Goal: Transaction & Acquisition: Subscribe to service/newsletter

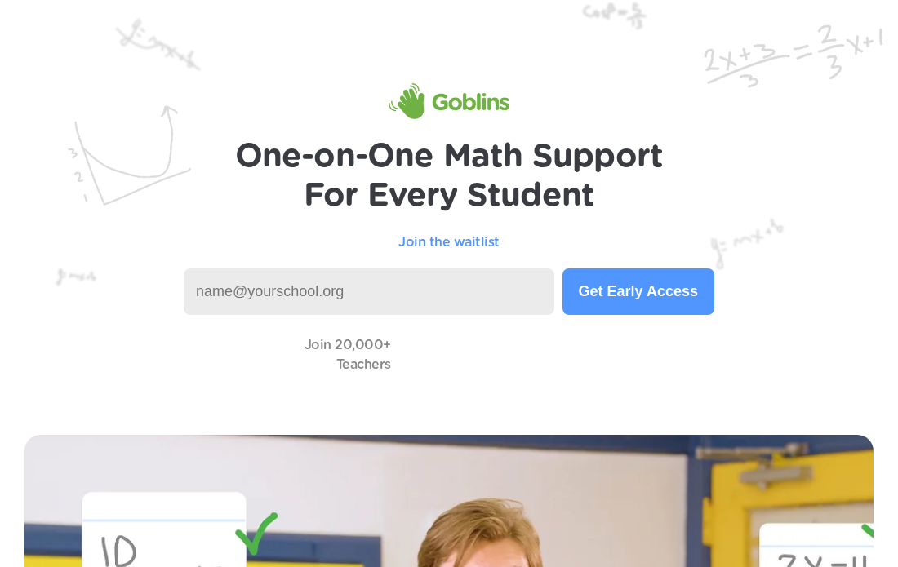
click at [482, 283] on input at bounding box center [369, 292] width 371 height 47
type input "n"
type input "p"
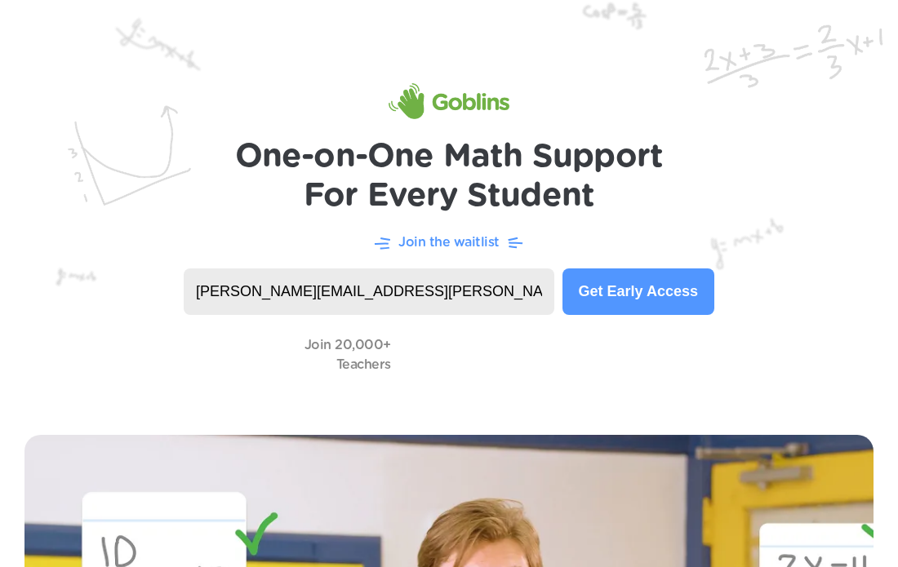
type input "nikki.madden@stu.pulaski.kyschools.us"
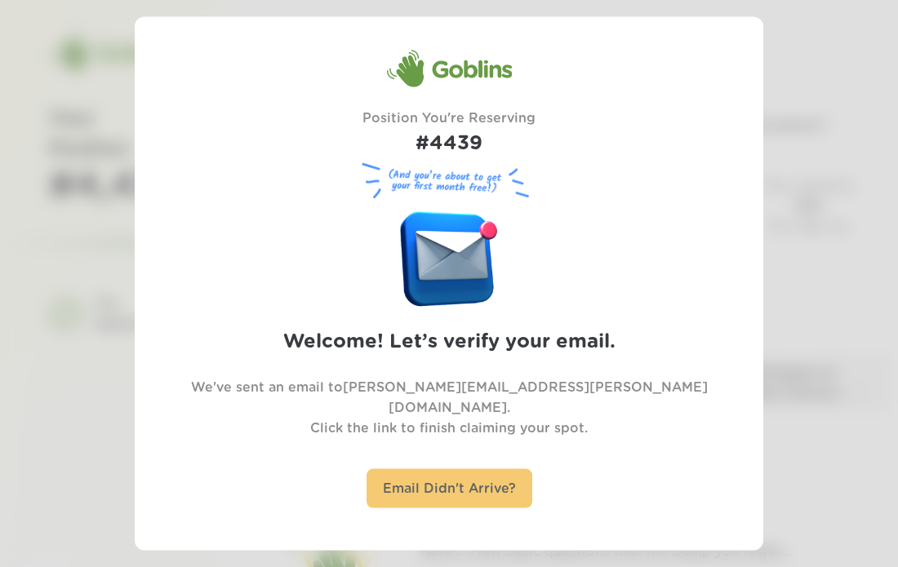
click at [436, 475] on div "Email Didn't Arrive?" at bounding box center [449, 488] width 166 height 40
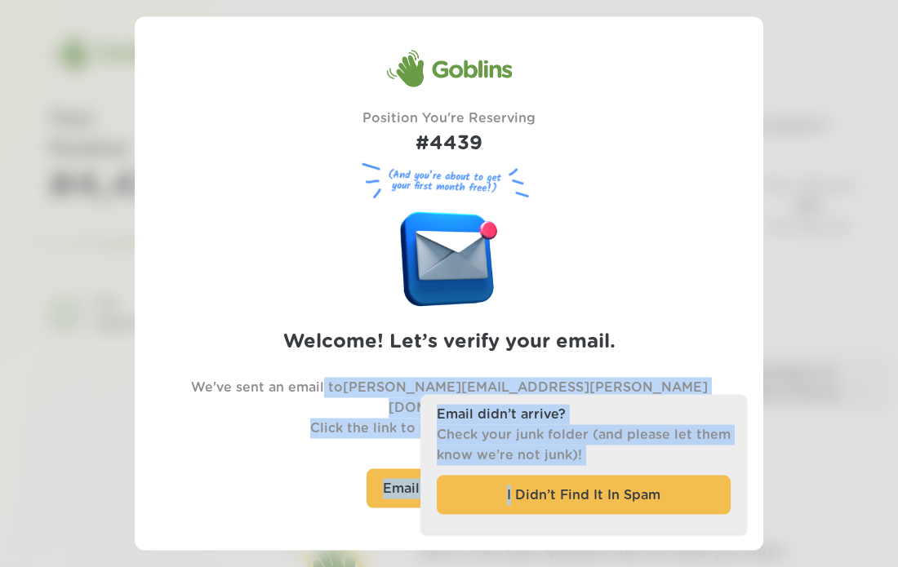
drag, startPoint x: 513, startPoint y: 480, endPoint x: 358, endPoint y: 397, distance: 176.0
click at [358, 397] on div "Goblins Position You're Reserving #4439 (And you’re about to get your first mon…" at bounding box center [449, 283] width 628 height 469
